Goal: Information Seeking & Learning: Check status

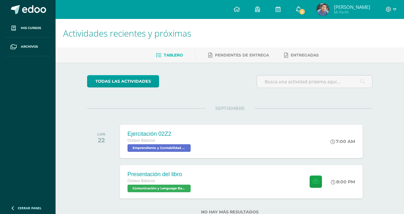
click at [305, 12] on span "2" at bounding box center [301, 11] width 7 height 7
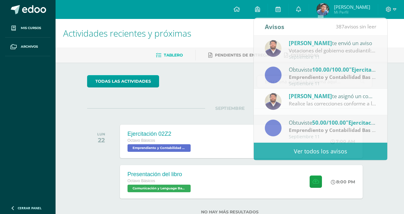
click at [225, 76] on div "todas las Actividades" at bounding box center [229, 84] width 290 height 18
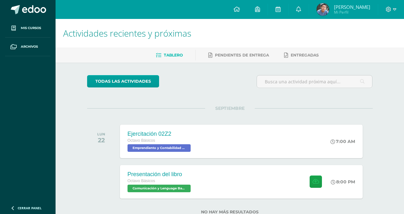
click at [359, 8] on span "[PERSON_NAME]" at bounding box center [352, 7] width 36 height 6
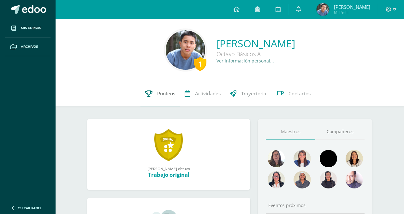
click at [175, 92] on link "Punteos" at bounding box center [159, 93] width 39 height 25
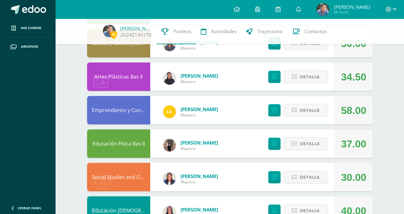
scroll to position [166, 0]
